Goal: Transaction & Acquisition: Purchase product/service

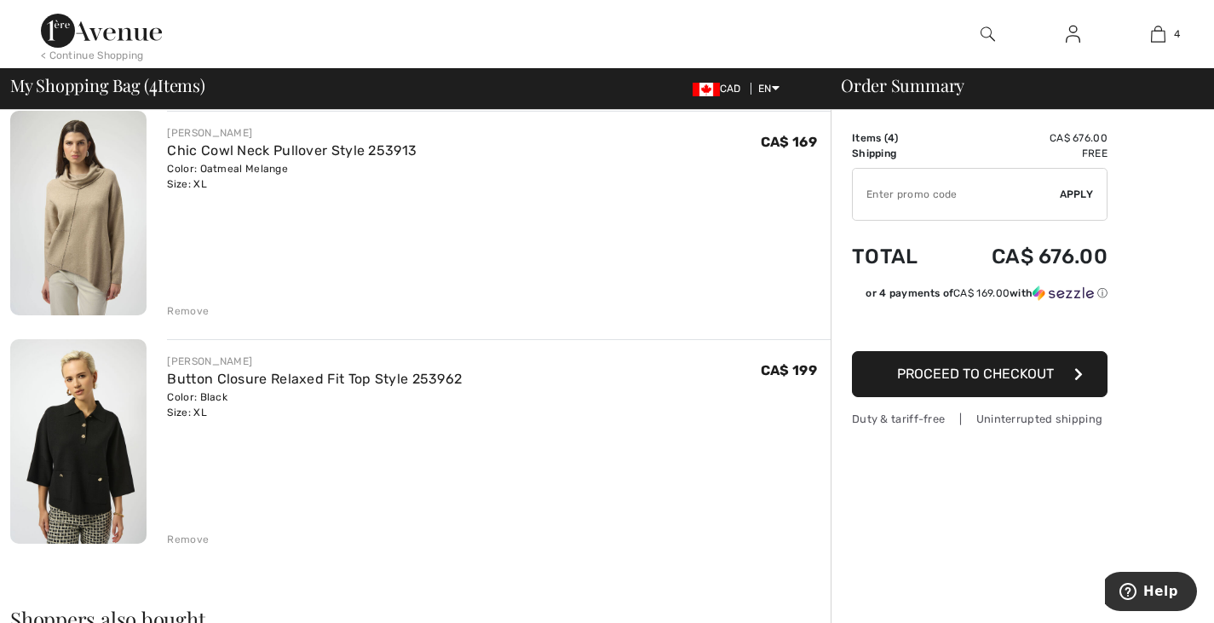
scroll to position [426, 0]
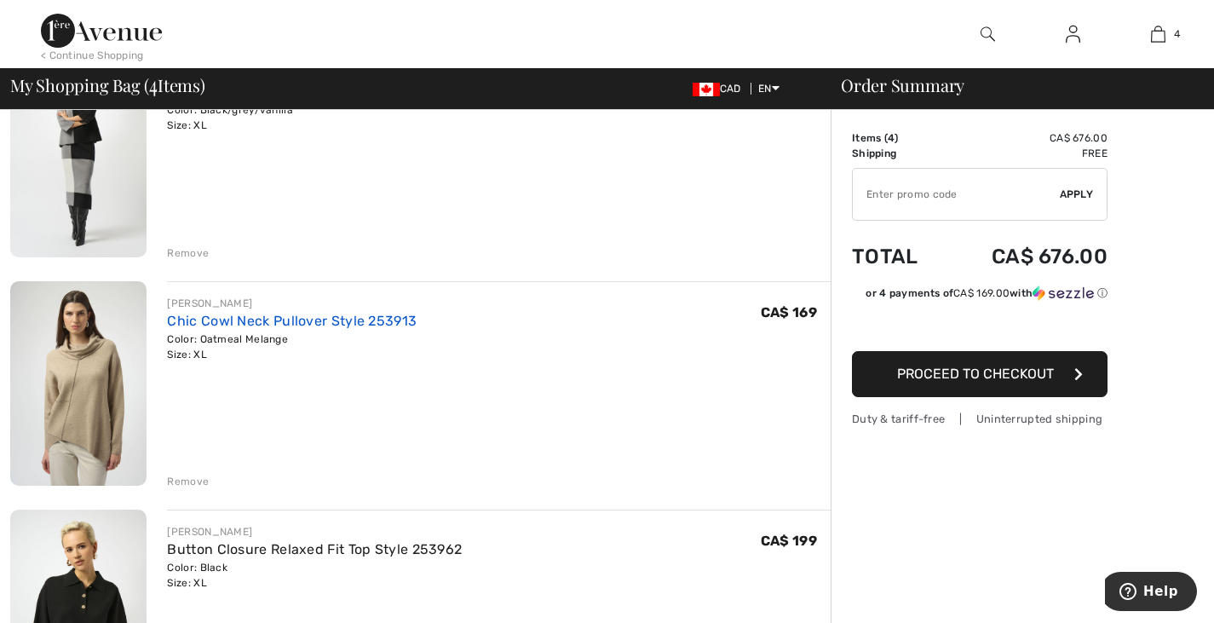
click at [318, 314] on link "Chic Cowl Neck Pullover Style 253913" at bounding box center [292, 321] width 250 height 16
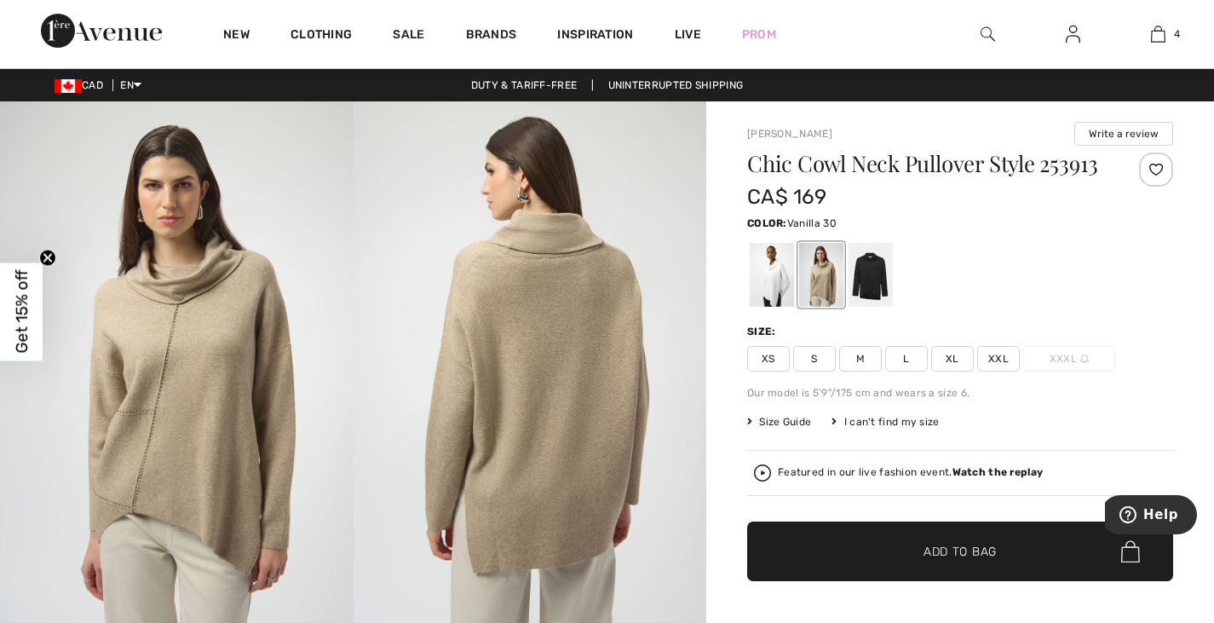
click at [787, 276] on div at bounding box center [772, 275] width 44 height 64
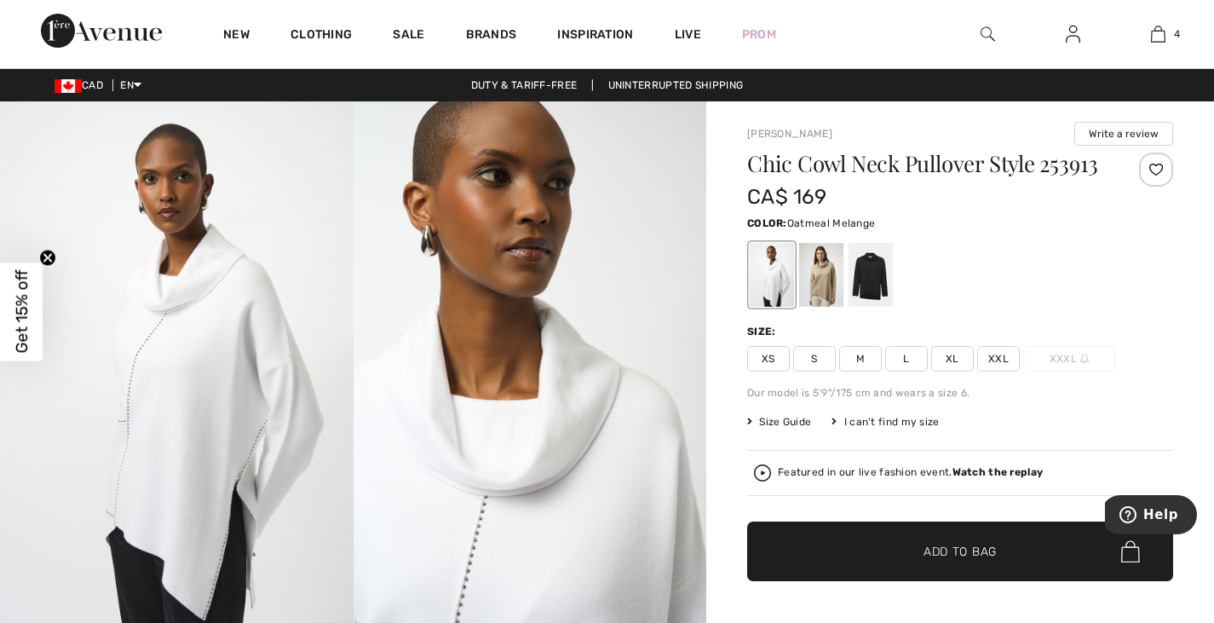
click at [824, 273] on div at bounding box center [821, 275] width 44 height 64
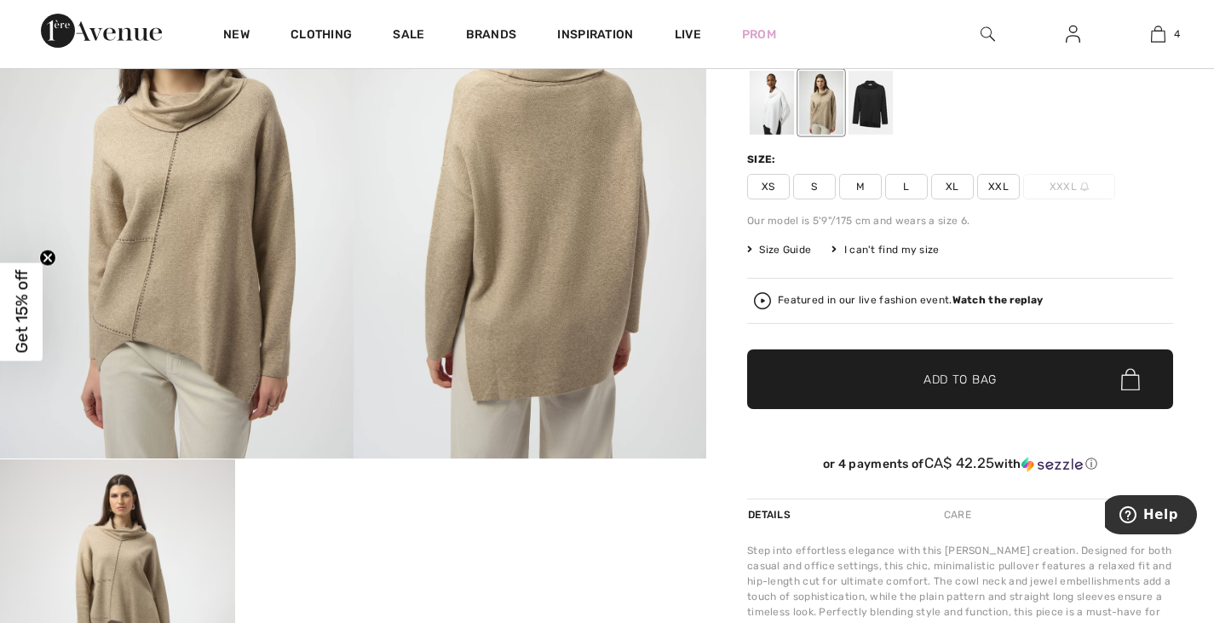
scroll to position [85, 0]
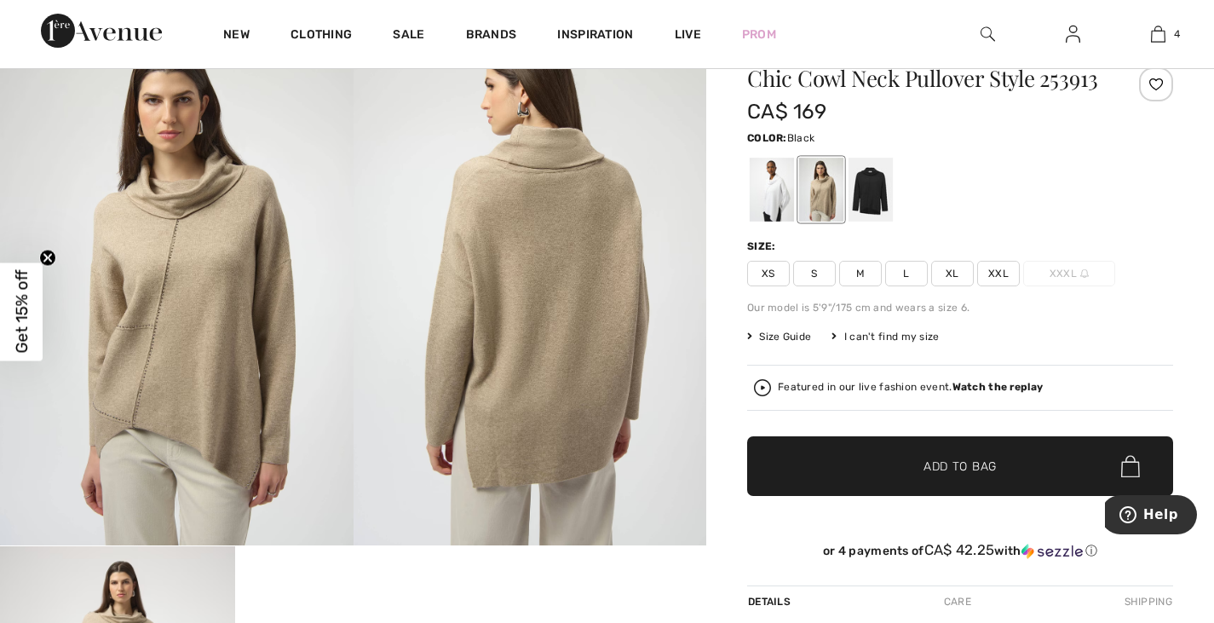
click at [872, 193] on div at bounding box center [871, 190] width 44 height 64
